Goal: Task Accomplishment & Management: Manage account settings

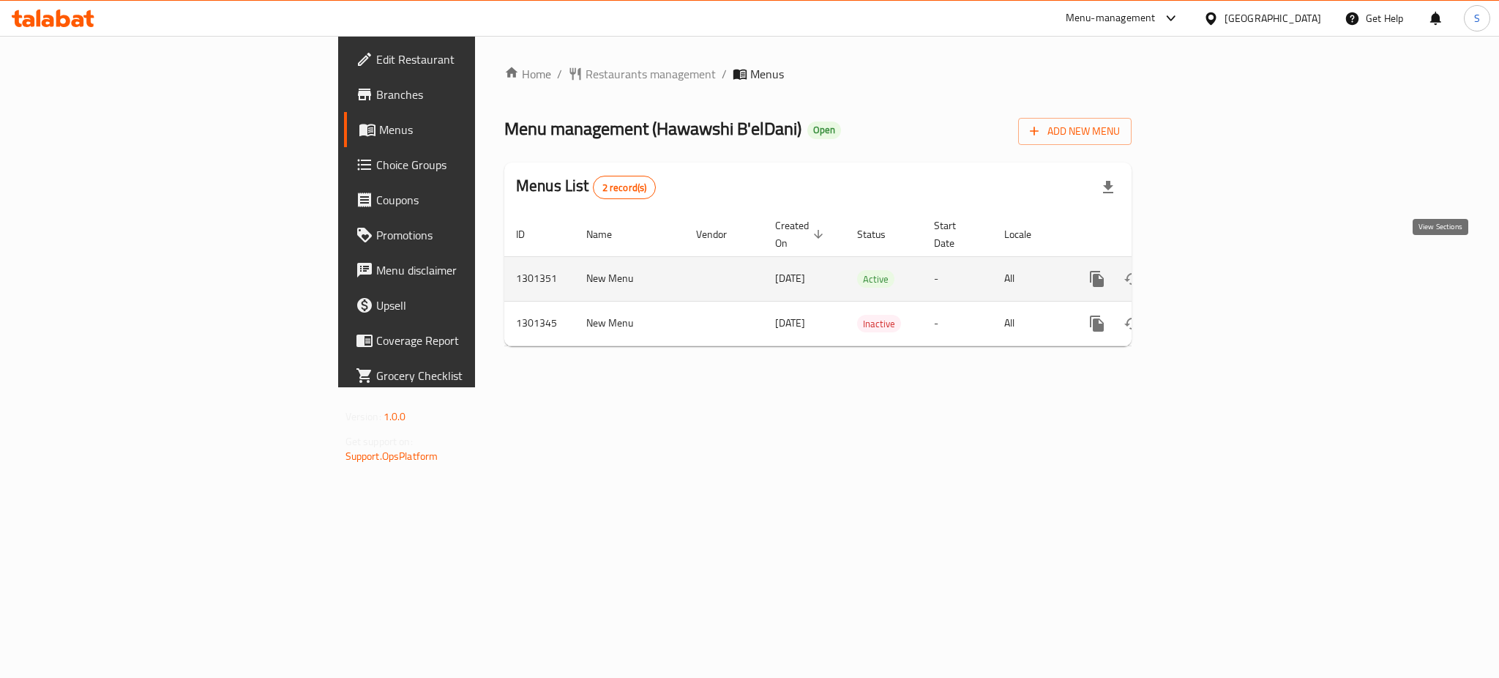
click at [1211, 270] on icon "enhanced table" at bounding box center [1202, 279] width 18 height 18
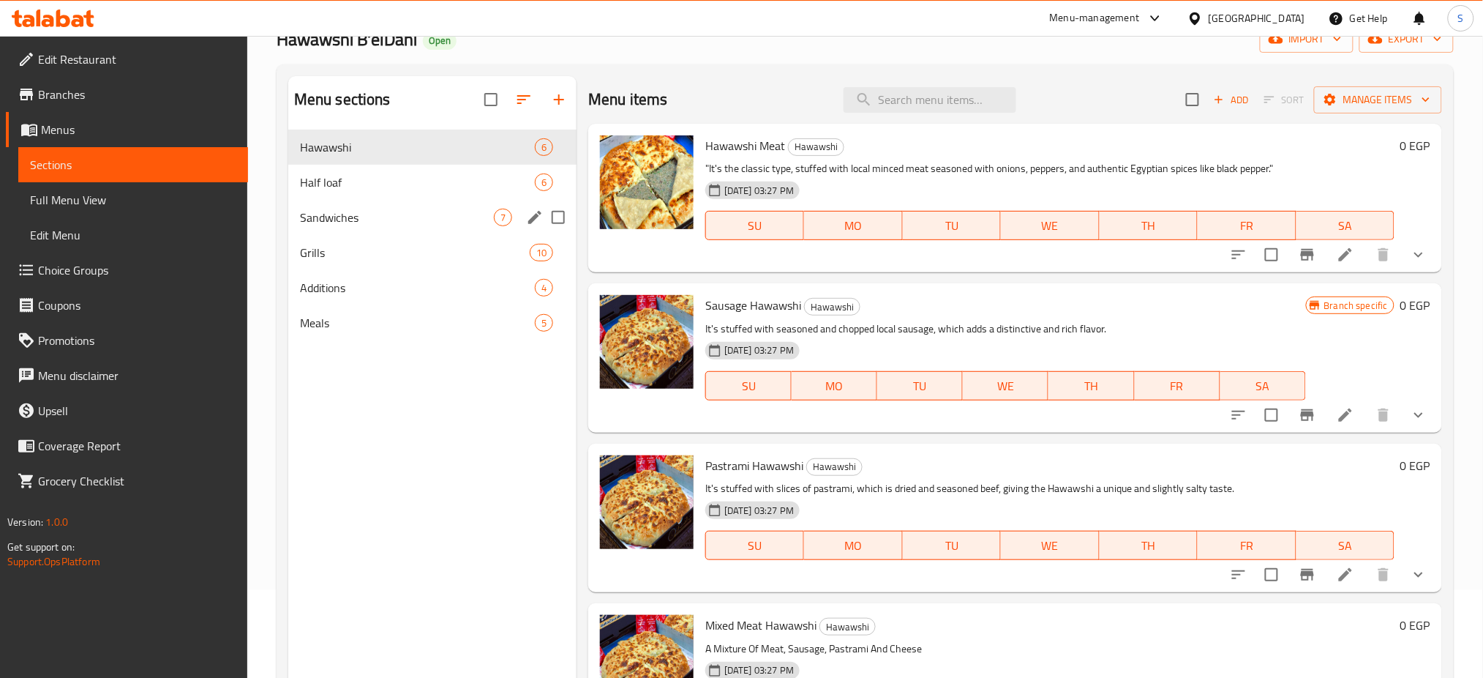
scroll to position [89, 0]
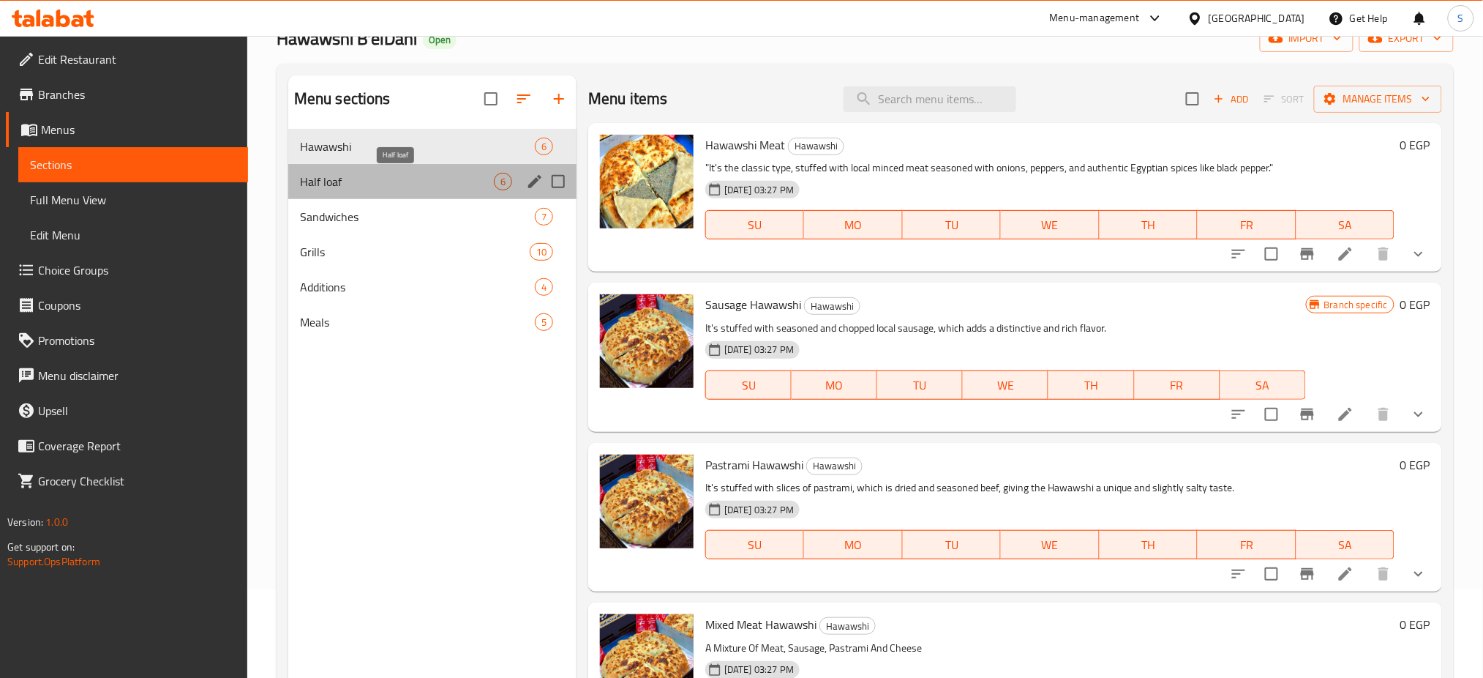
click at [469, 173] on span "Half loaf" at bounding box center [397, 182] width 194 height 18
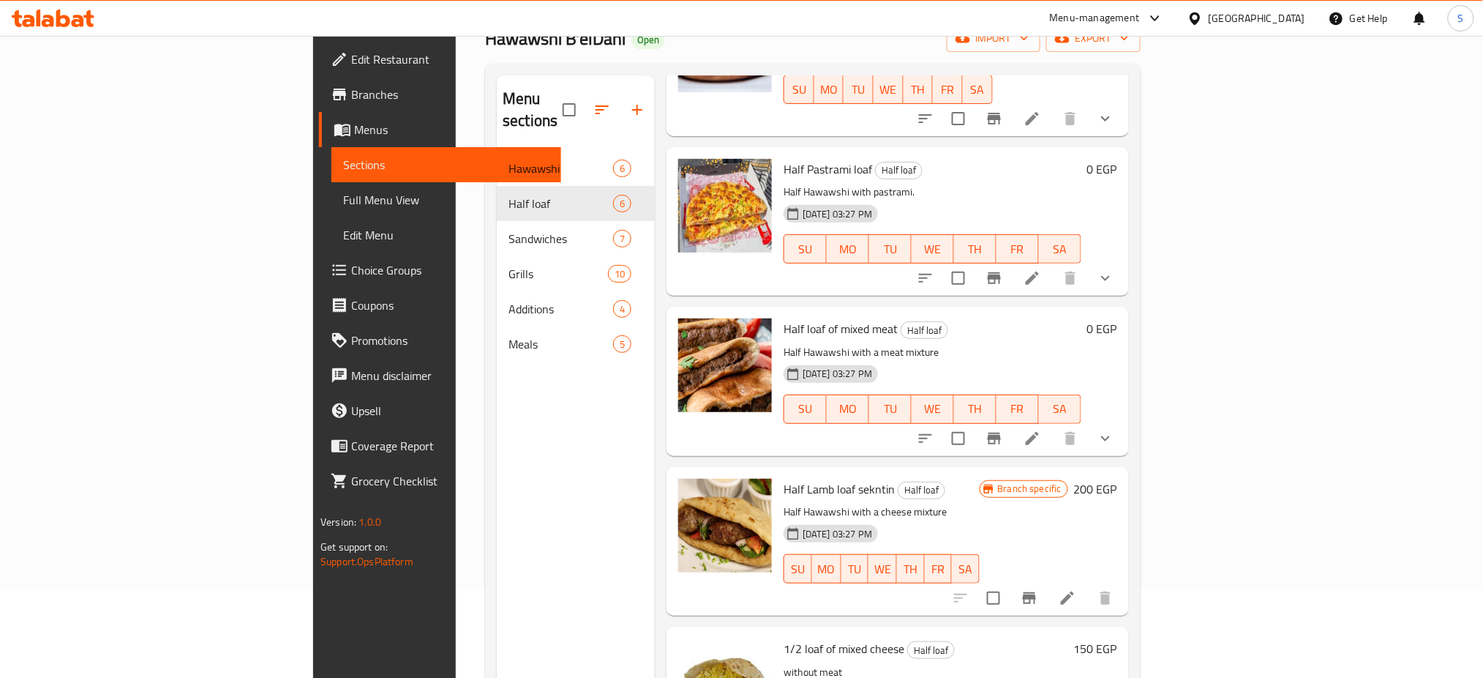
scroll to position [205, 0]
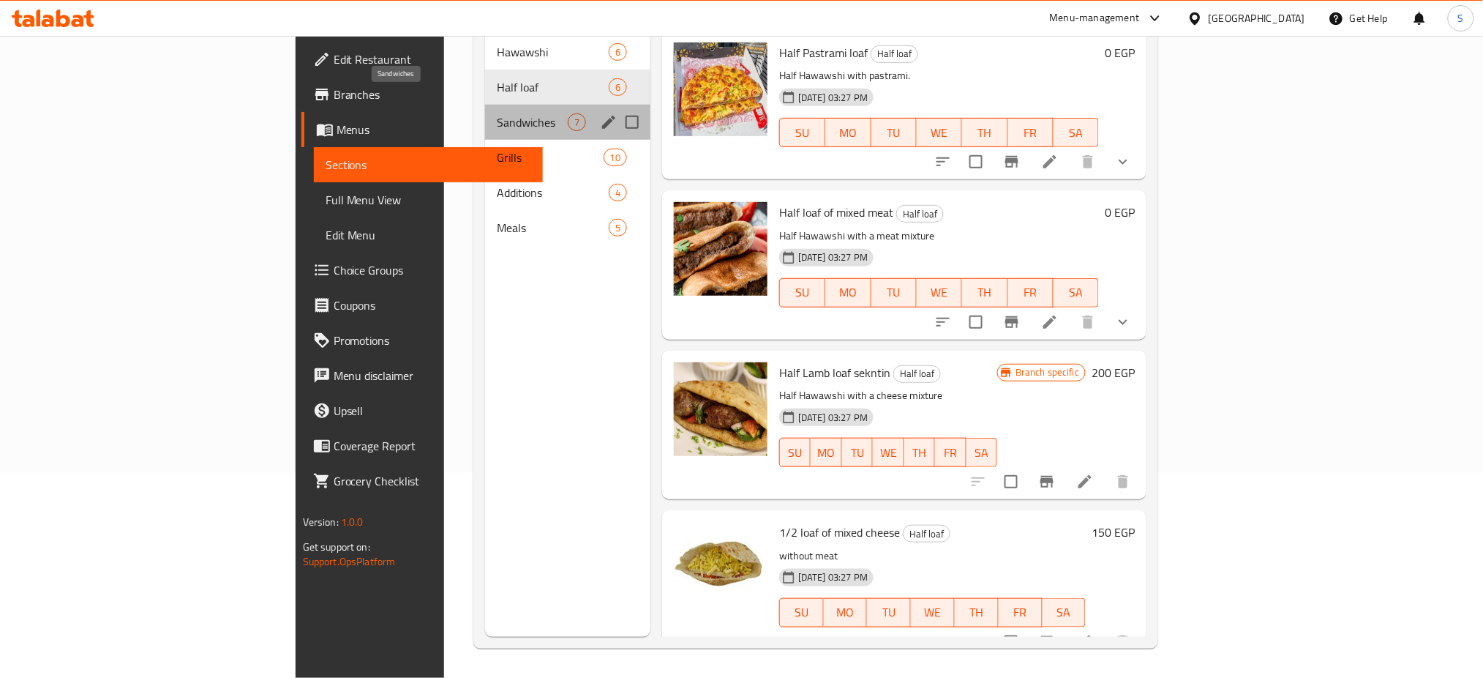
click at [497, 113] on span "Sandwiches" at bounding box center [532, 122] width 71 height 18
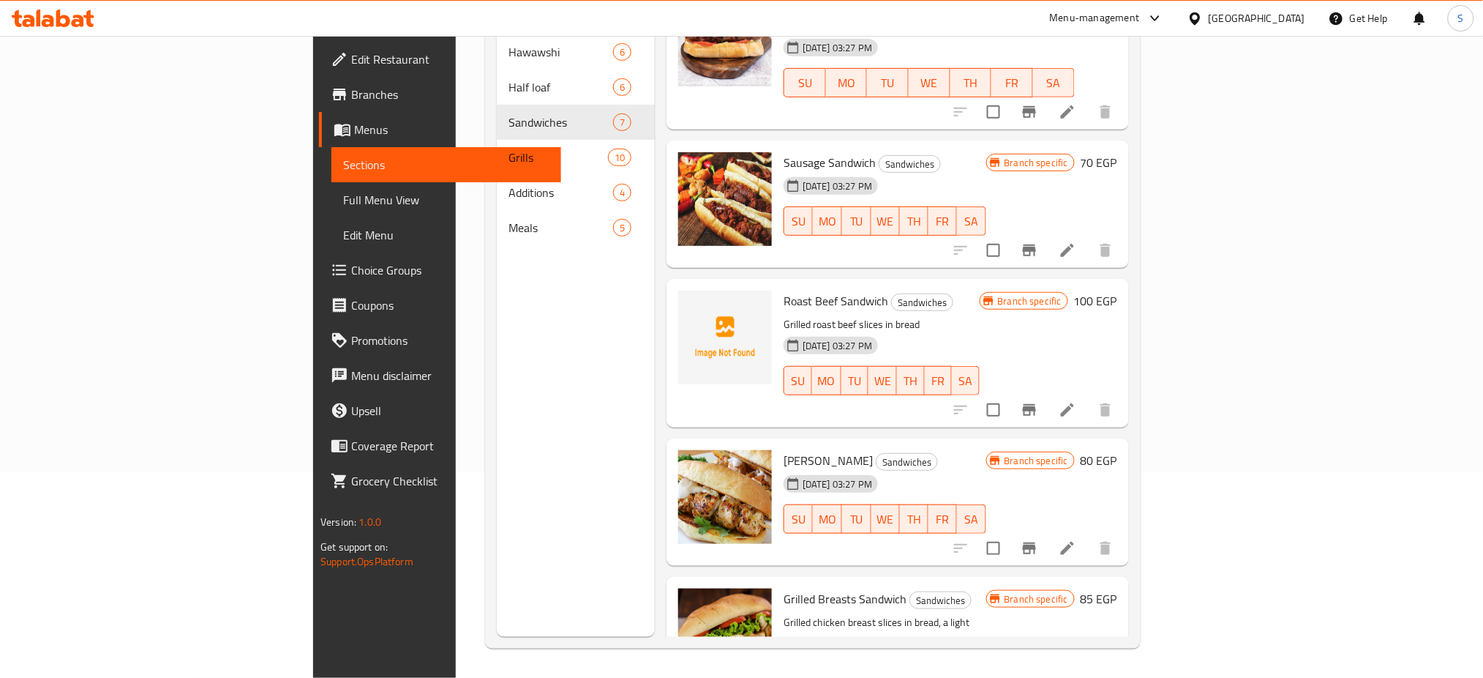
scroll to position [49, 0]
click at [784, 288] on span "Roast Beef Sandwich" at bounding box center [836, 299] width 105 height 22
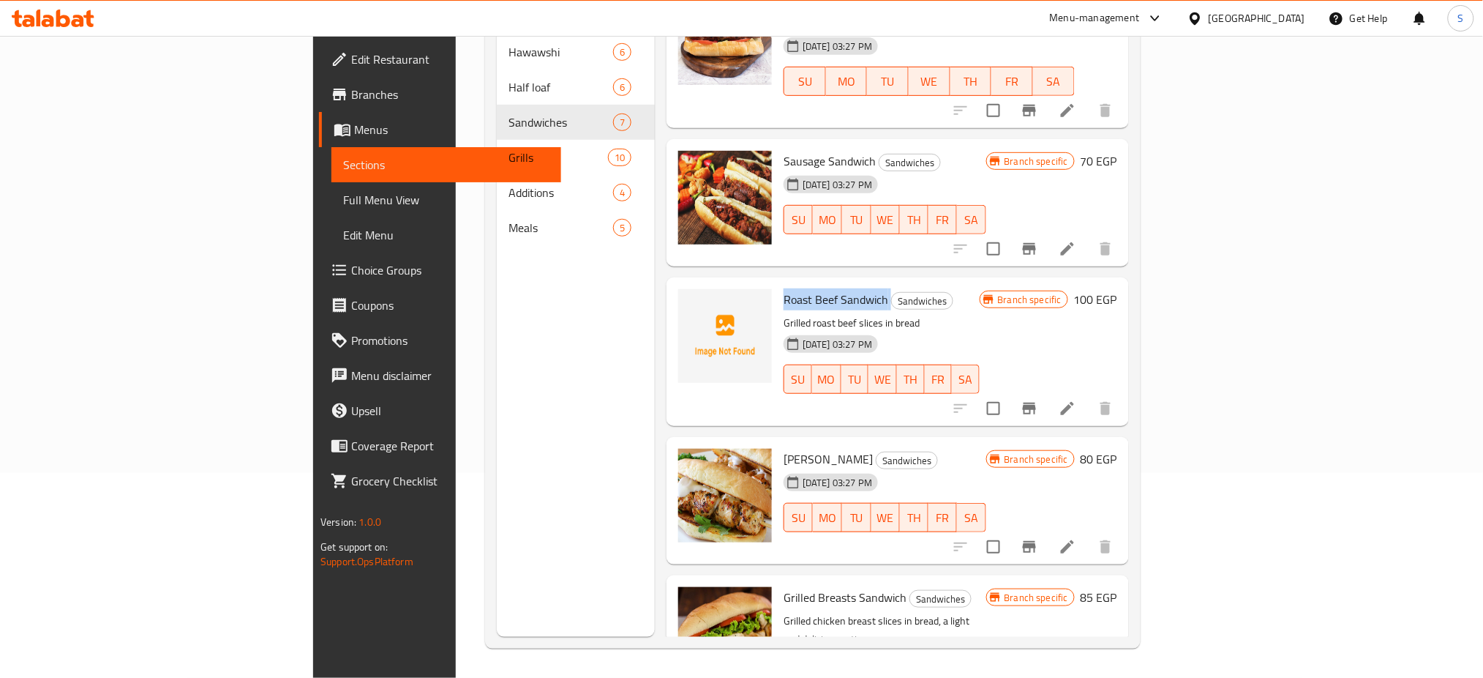
click at [784, 288] on span "Roast Beef Sandwich" at bounding box center [836, 299] width 105 height 22
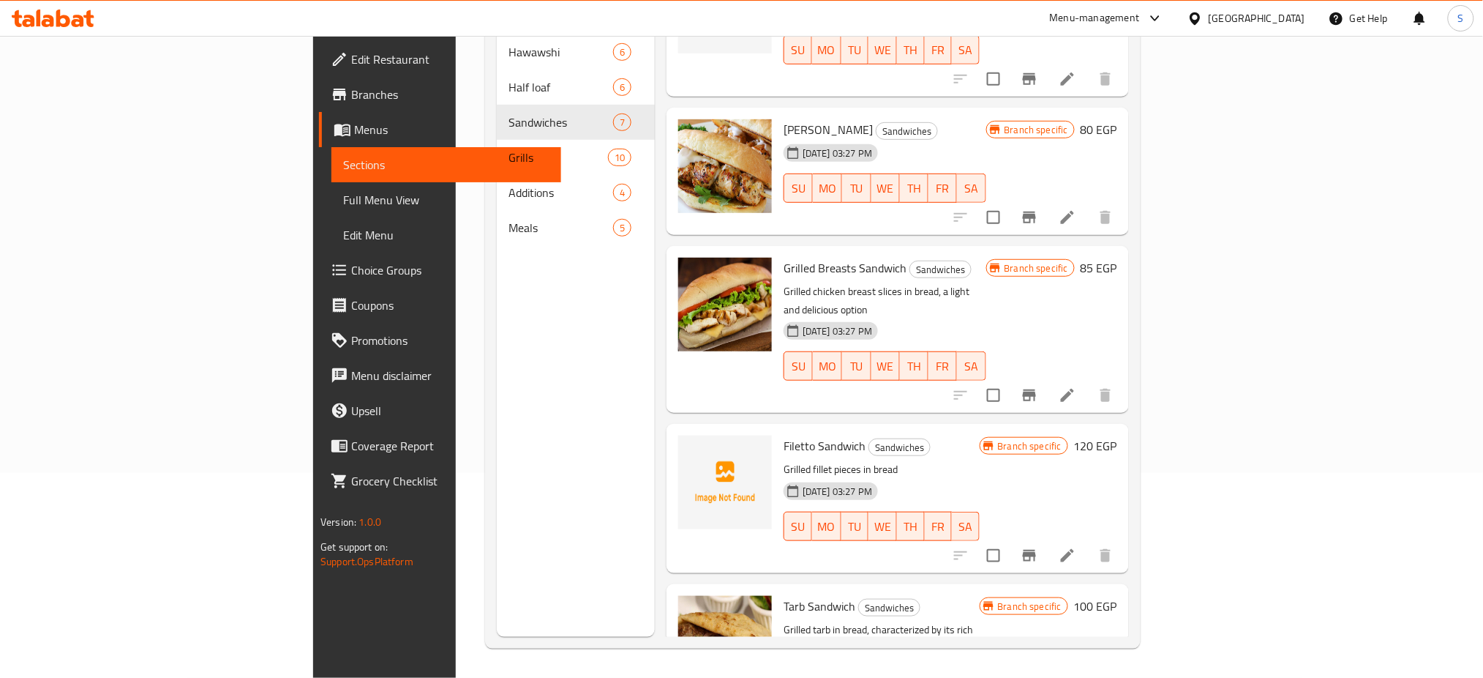
scroll to position [433, 0]
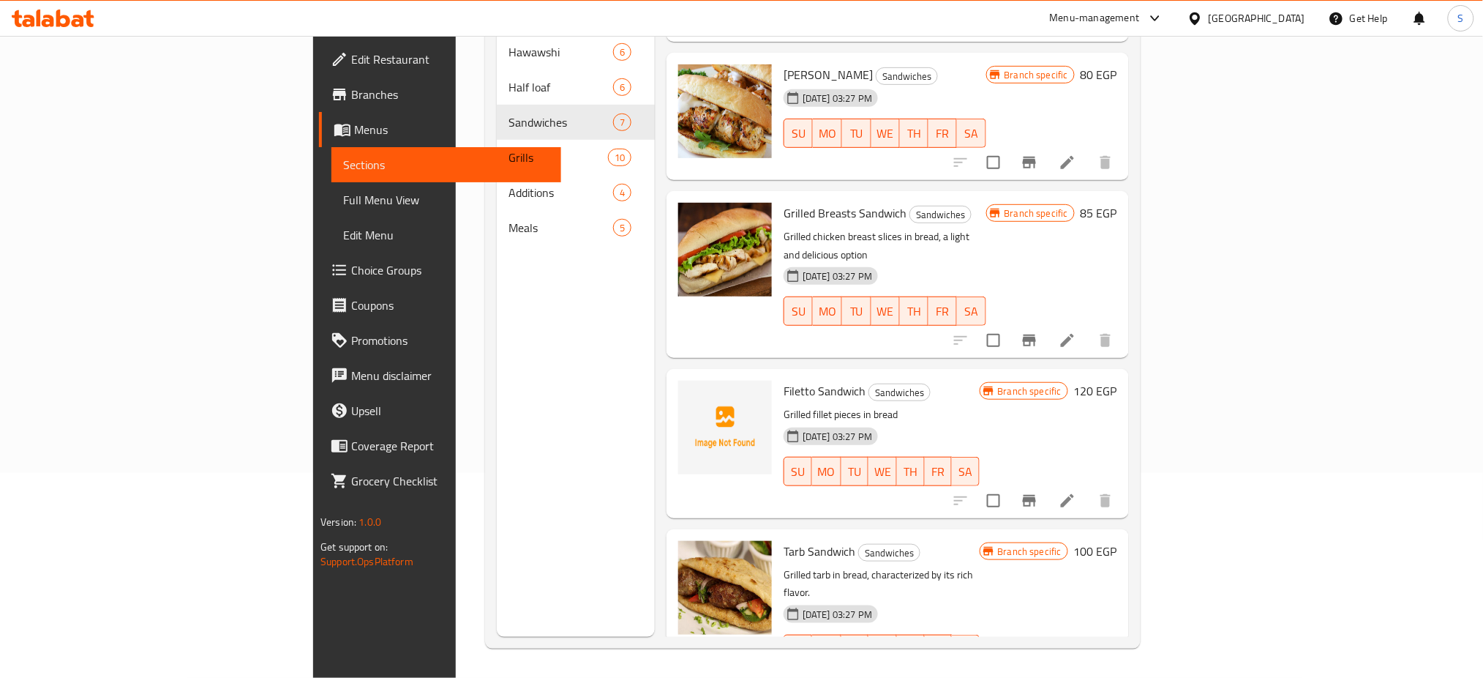
click at [784, 380] on span "Filetto Sandwich" at bounding box center [825, 391] width 82 height 22
copy h6 "Filetto Sandwich"
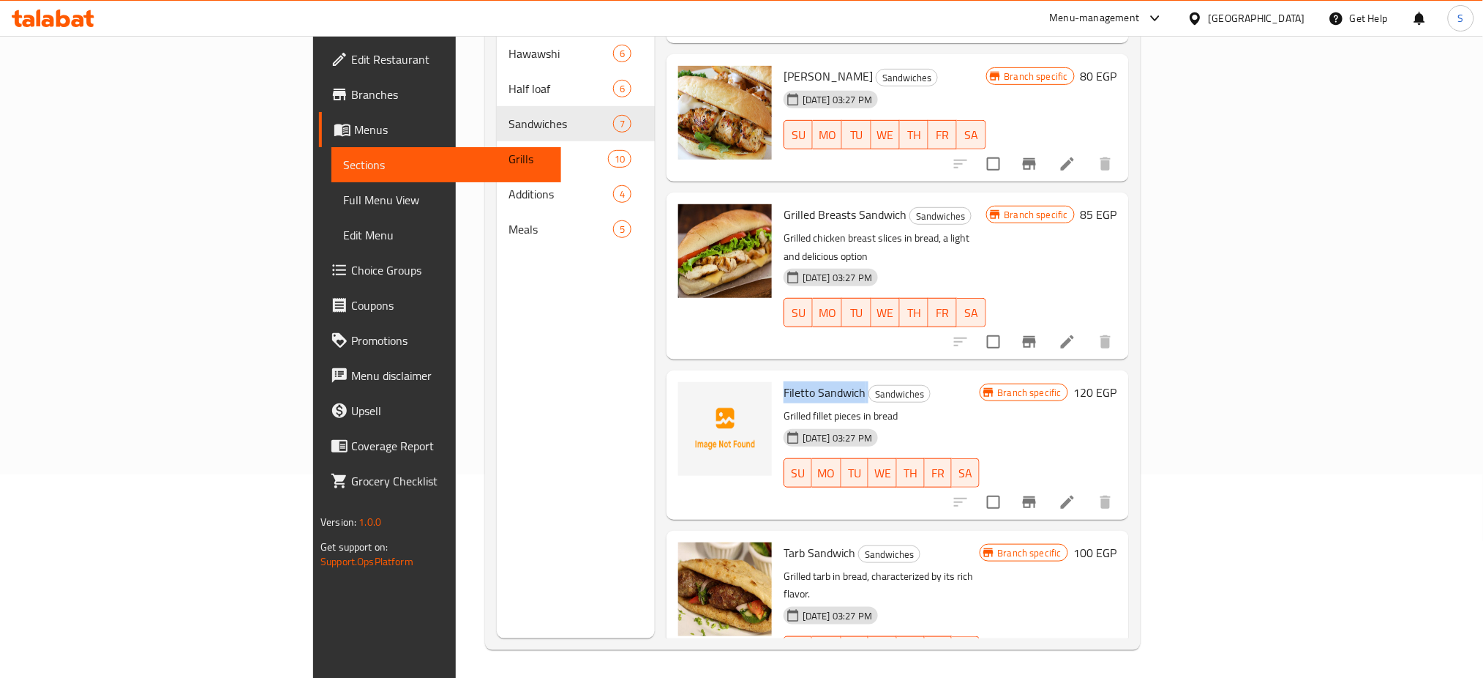
scroll to position [202, 0]
click at [907, 424] on div "[DATE] 03:27 PM SU MO TU WE TH FR SA" at bounding box center [882, 463] width 208 height 79
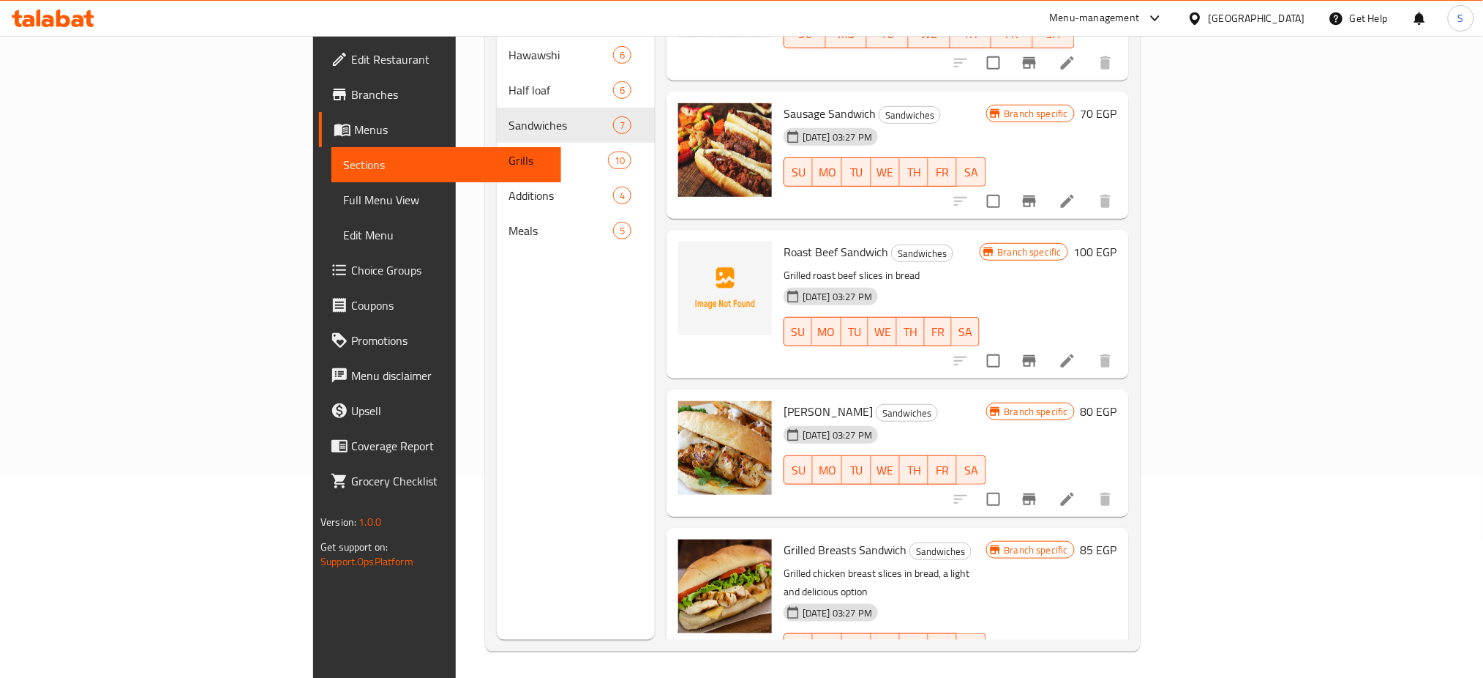
scroll to position [0, 0]
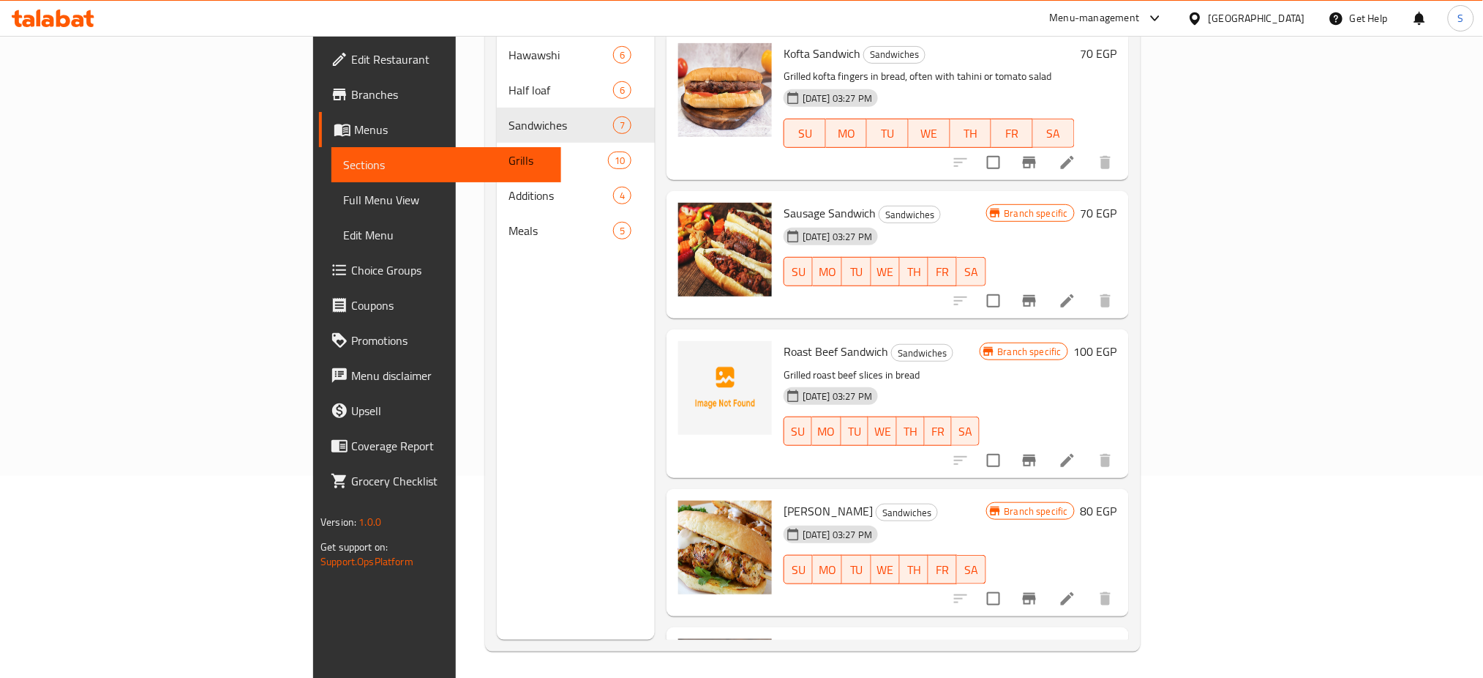
click at [792, 340] on span "Roast Beef Sandwich" at bounding box center [836, 351] width 105 height 22
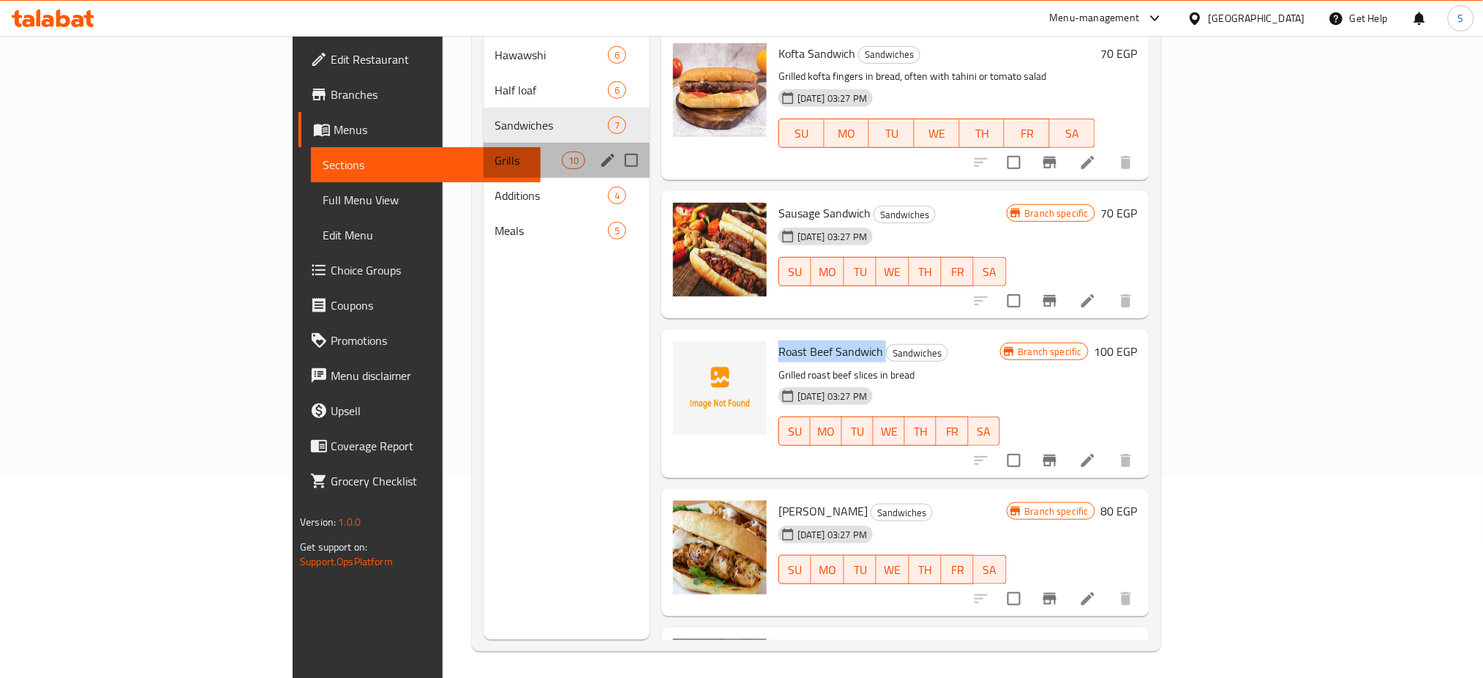
click at [484, 143] on div "Grills 10" at bounding box center [567, 160] width 167 height 35
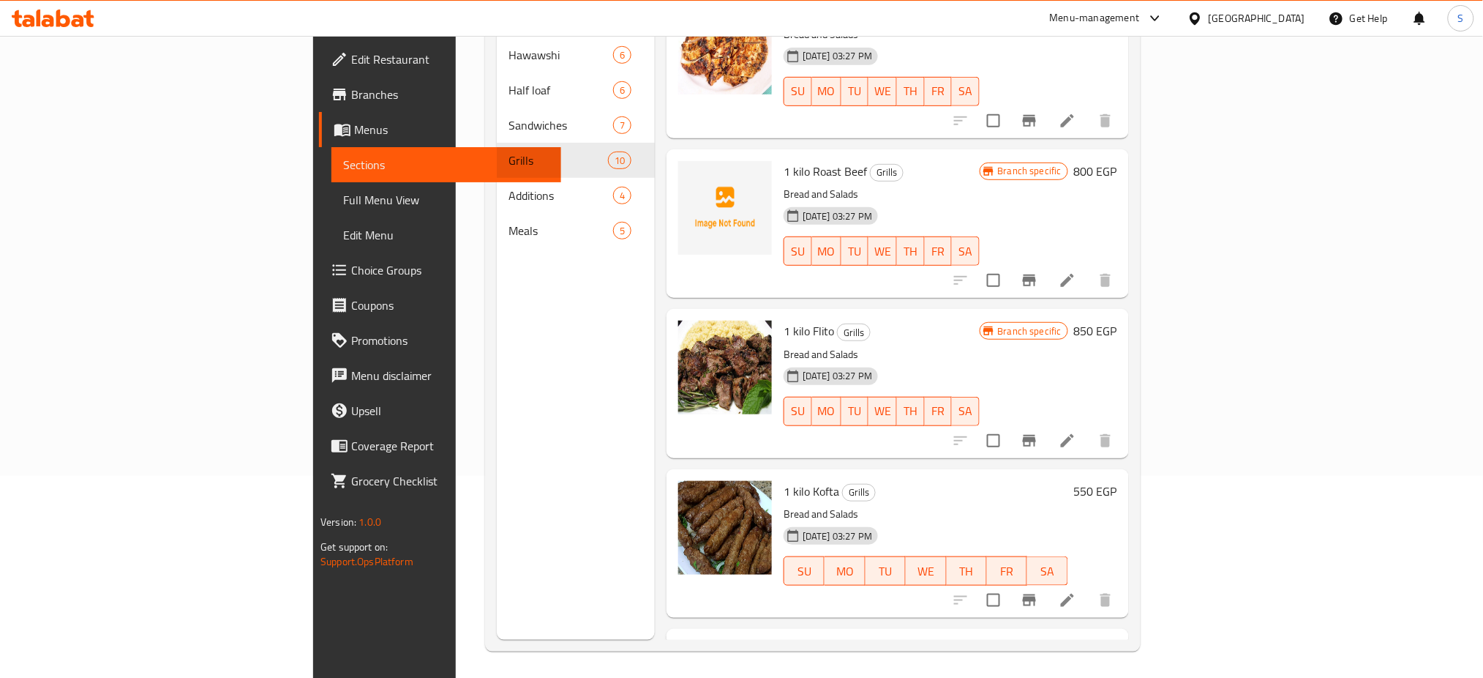
scroll to position [522, 0]
click at [784, 160] on span "1 kilo Roast Beef" at bounding box center [825, 171] width 83 height 22
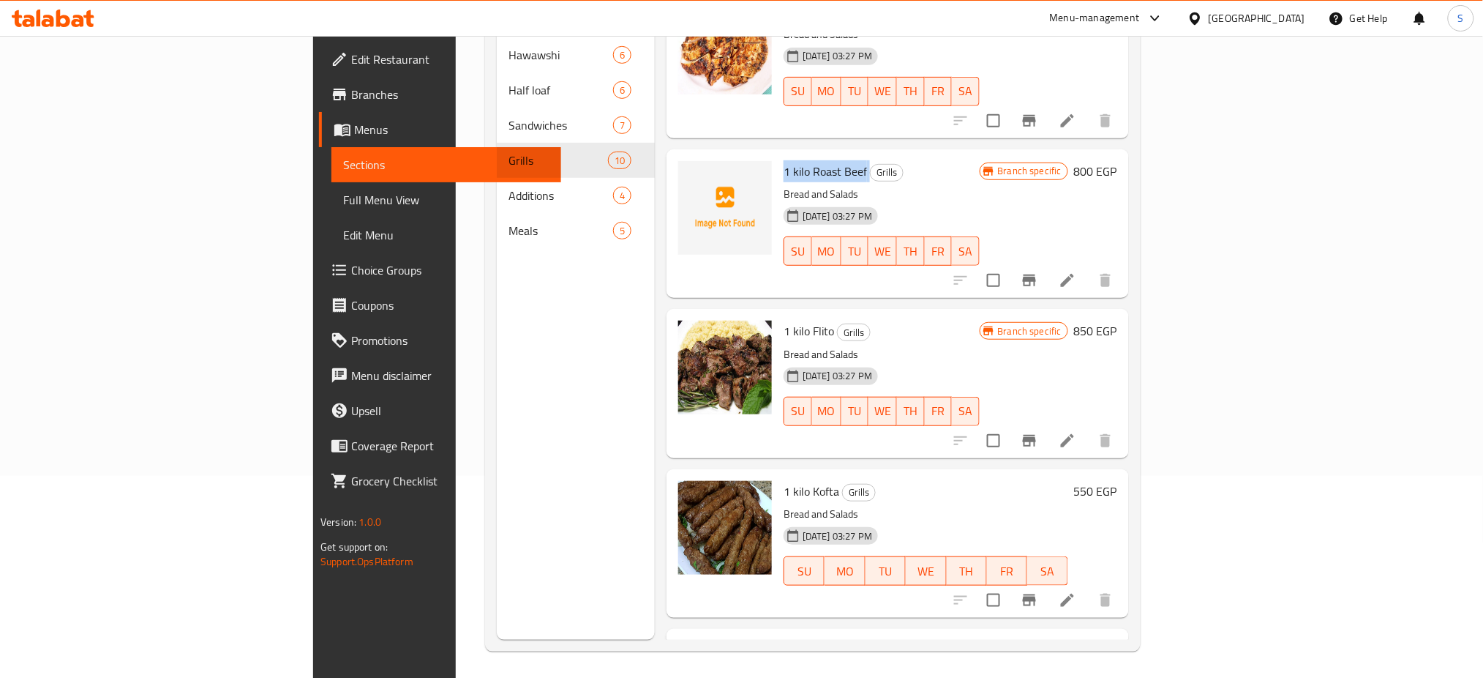
copy h6 "1 kilo Roast Beef"
click at [697, 179] on circle "upload picture" at bounding box center [699, 181] width 4 height 4
click at [497, 339] on div "Menu sections Hawawshi 6 Half loaf 6 Sandwiches 7 Grills 10 Additions 4 Meals 5" at bounding box center [576, 301] width 158 height 678
